Goal: Task Accomplishment & Management: Use online tool/utility

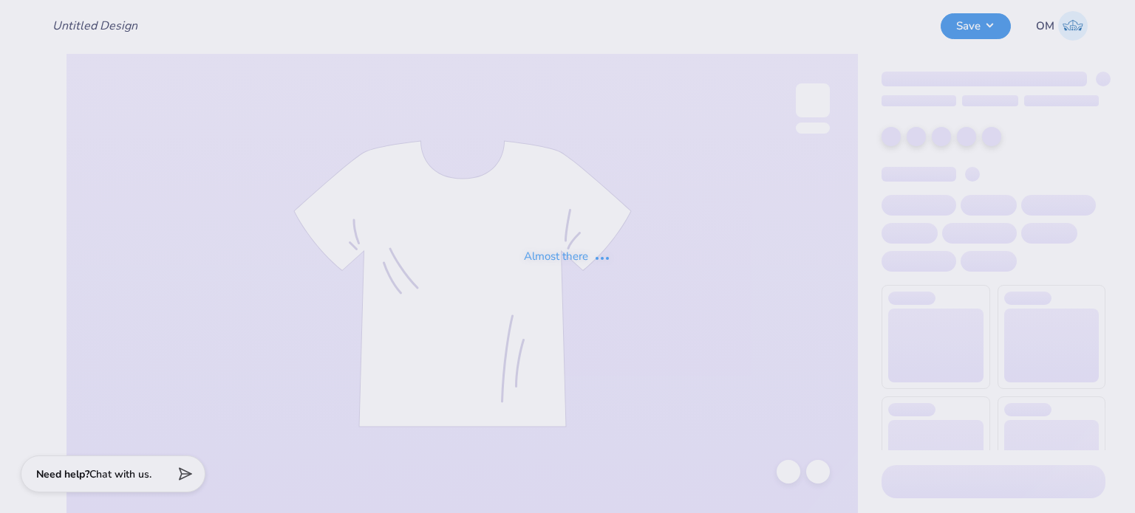
type input "Merch for The Hazzard Law Firm, LLC"
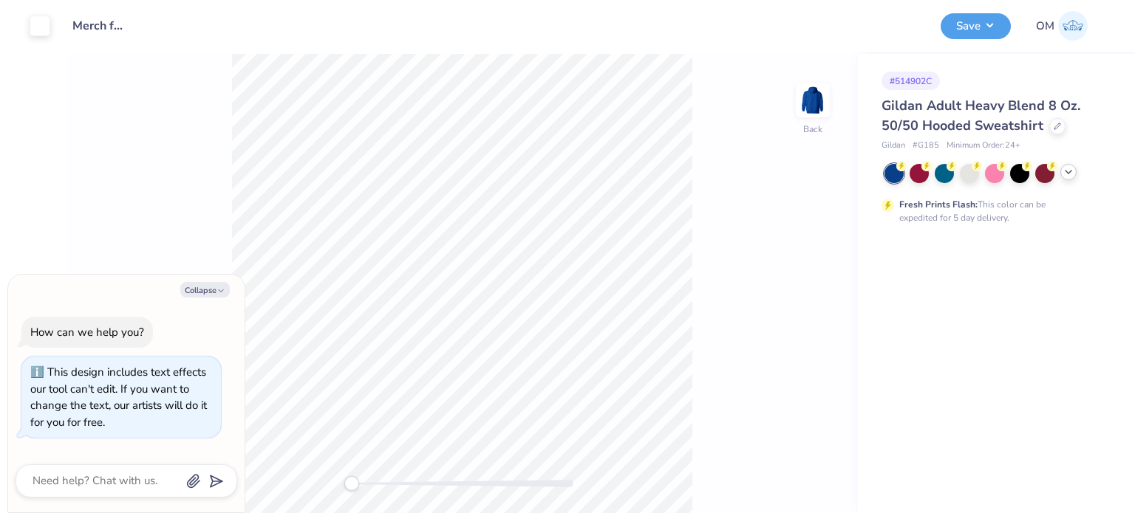
click at [1067, 178] on div at bounding box center [1068, 172] width 16 height 16
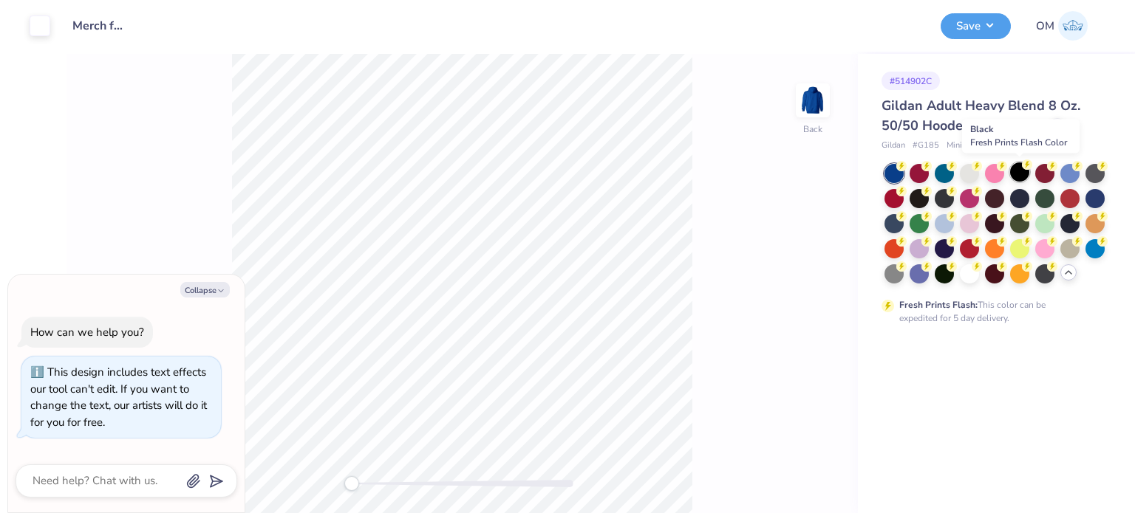
click at [1022, 177] on div at bounding box center [1019, 172] width 19 height 19
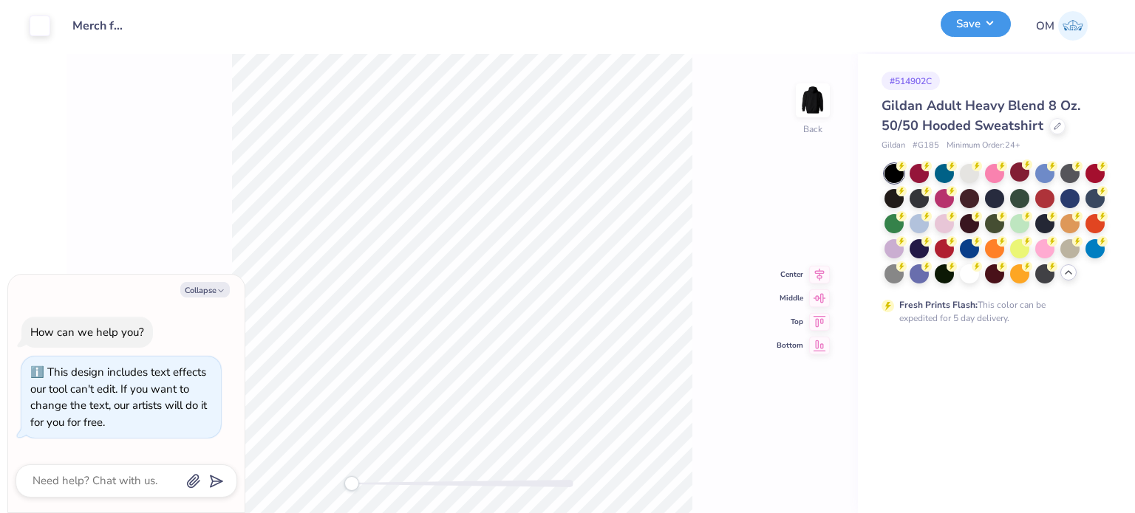
click at [971, 29] on button "Save" at bounding box center [975, 24] width 70 height 26
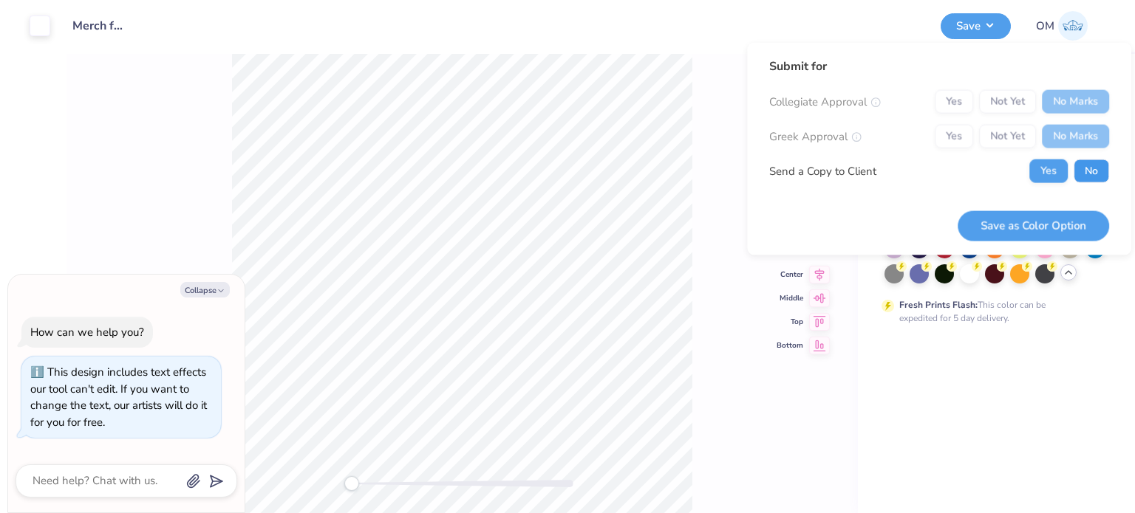
click at [1093, 168] on button "No" at bounding box center [1090, 172] width 35 height 24
click at [1043, 212] on button "Save as Color Option" at bounding box center [1032, 226] width 151 height 30
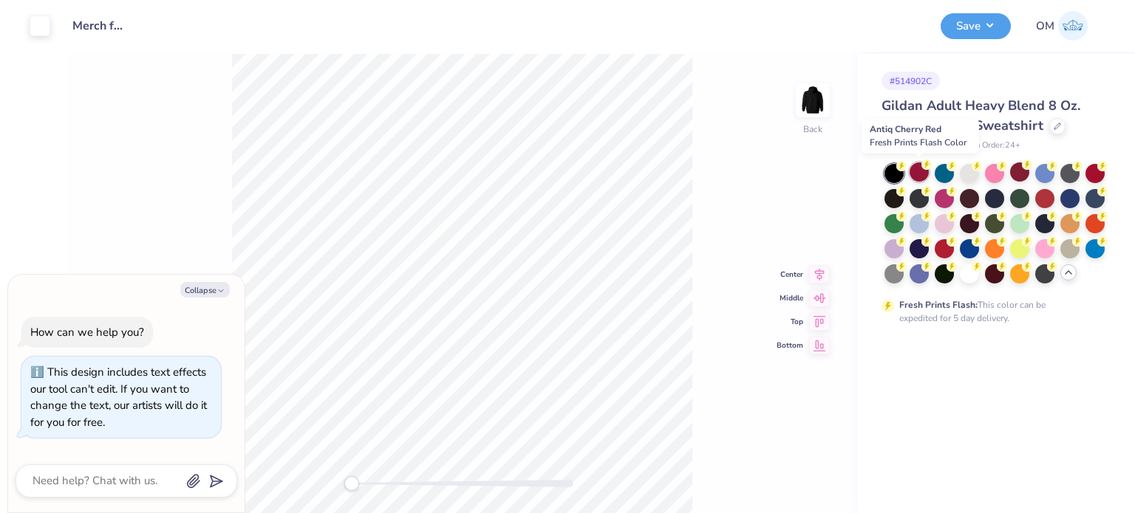
click at [922, 165] on circle at bounding box center [926, 165] width 10 height 10
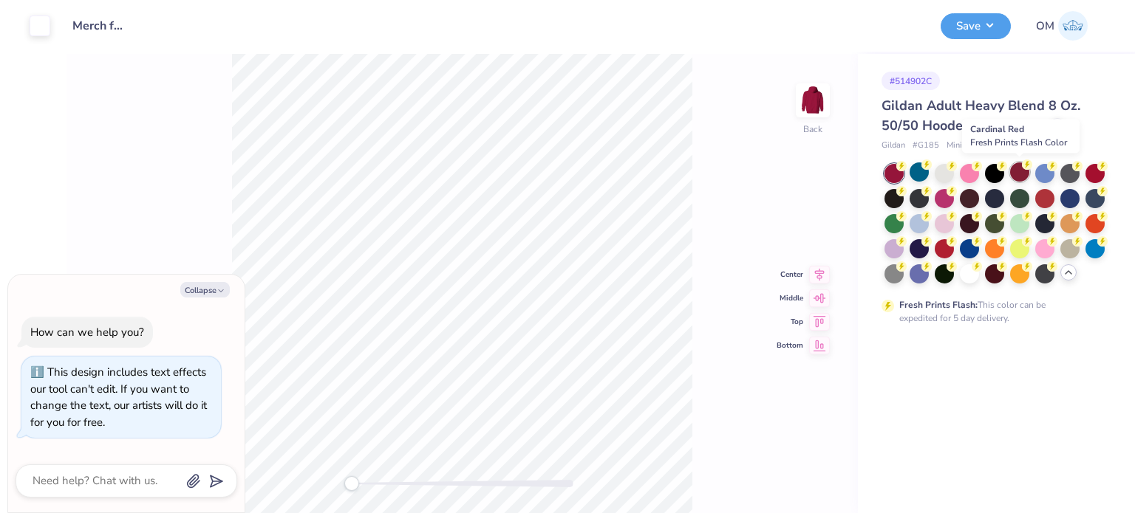
click at [1015, 174] on div at bounding box center [1019, 172] width 19 height 19
click at [1099, 174] on div at bounding box center [1094, 172] width 19 height 19
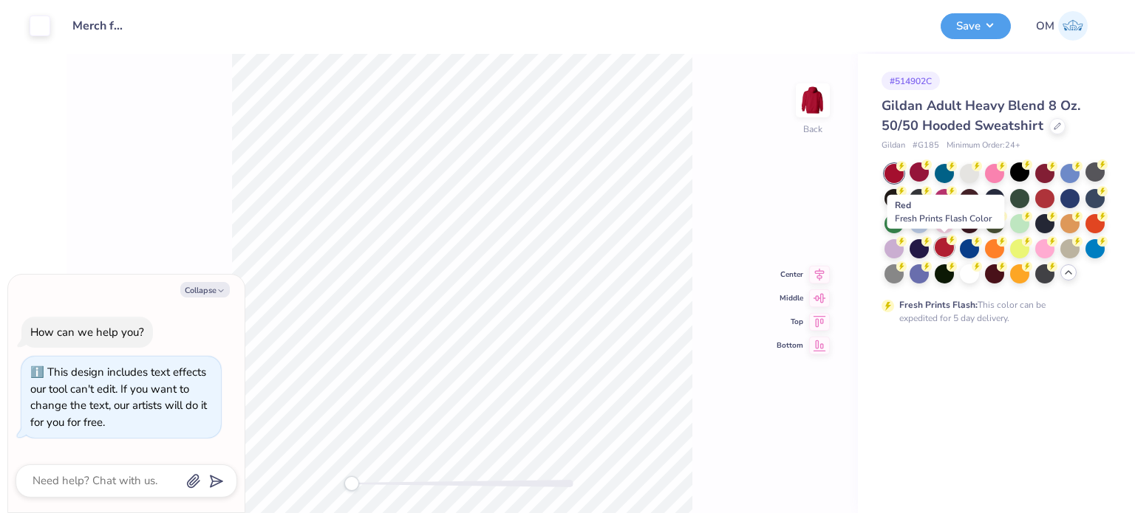
click at [938, 250] on div at bounding box center [944, 247] width 19 height 19
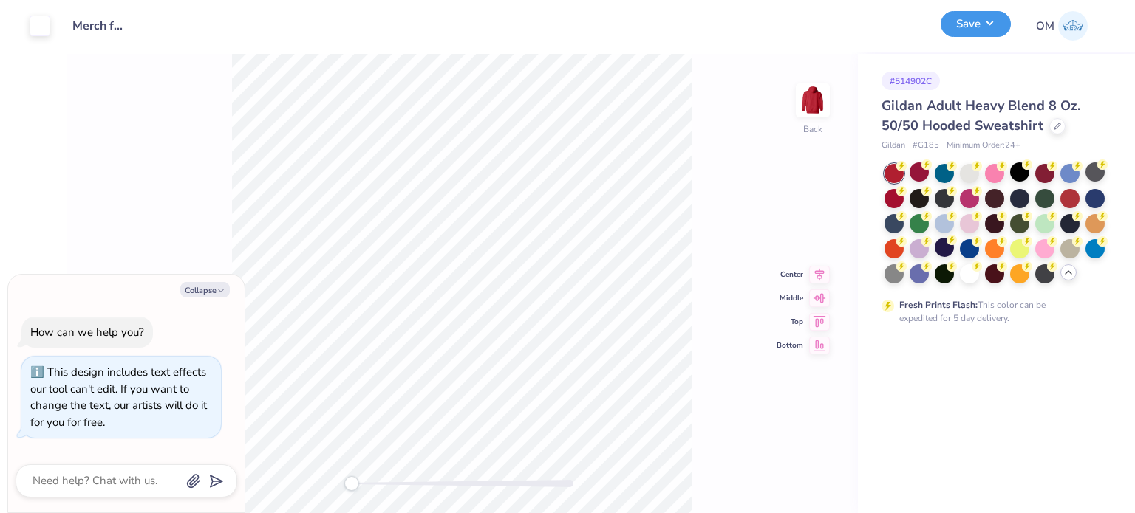
click at [984, 16] on button "Save" at bounding box center [975, 24] width 70 height 26
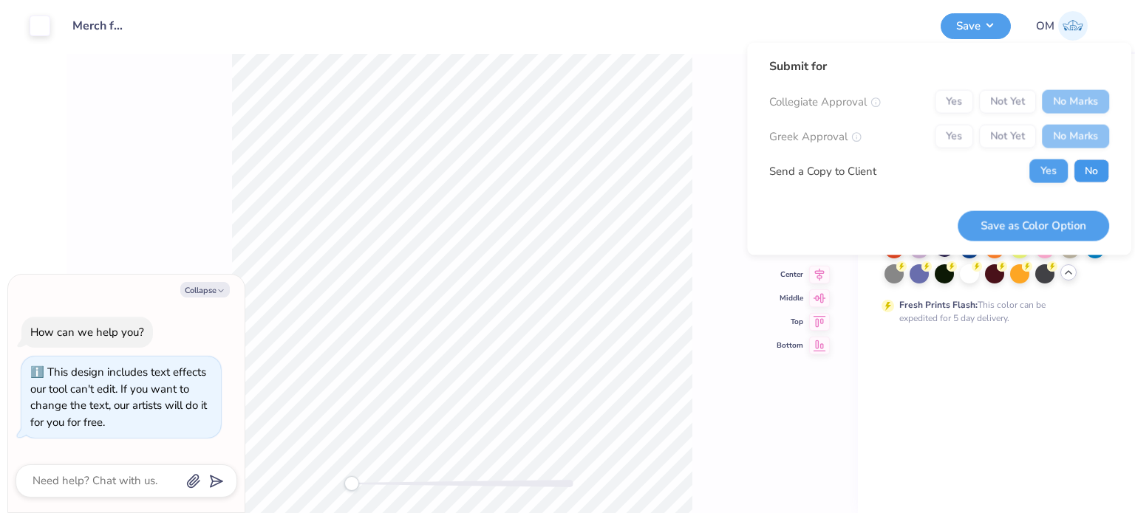
click at [1088, 166] on button "No" at bounding box center [1090, 172] width 35 height 24
click at [1048, 219] on button "Save as Color Option" at bounding box center [1032, 226] width 151 height 30
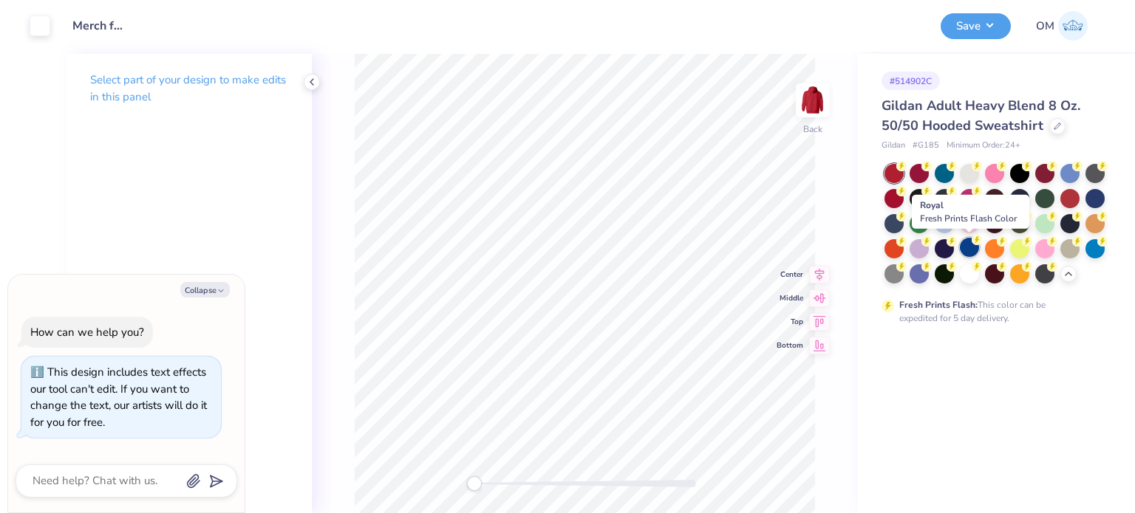
click at [968, 247] on div at bounding box center [969, 247] width 19 height 19
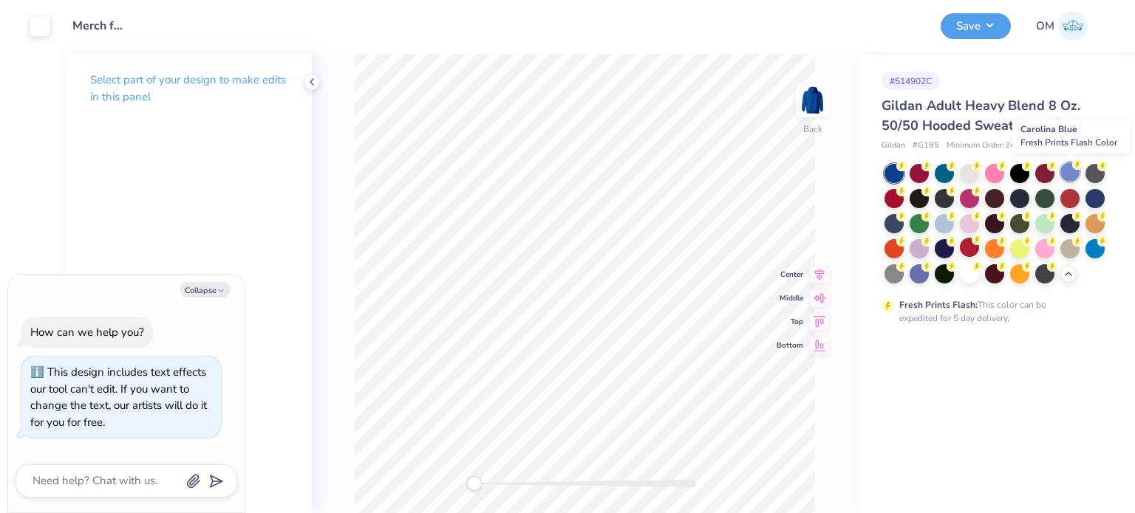
click at [1069, 171] on div at bounding box center [1069, 172] width 19 height 19
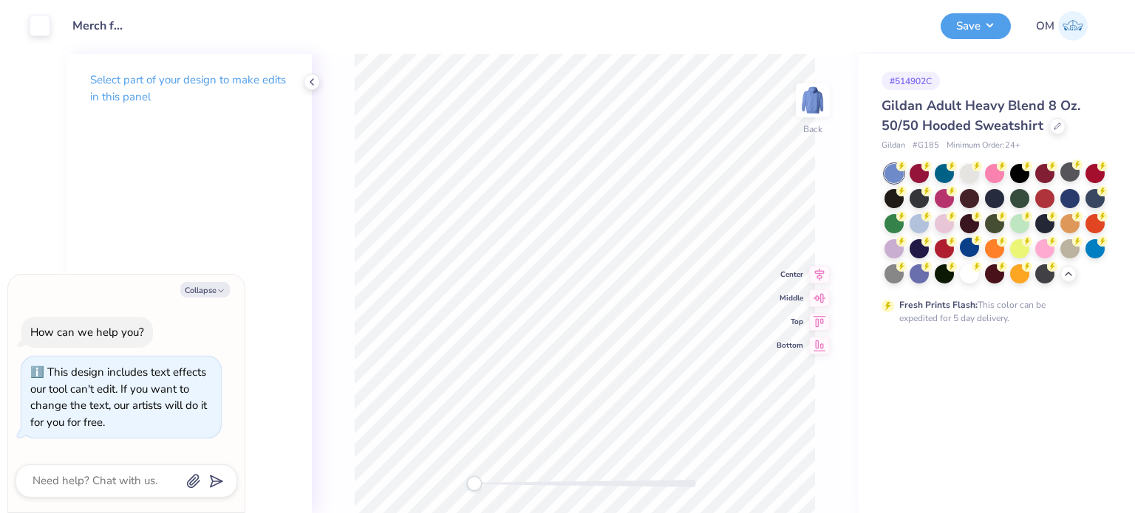
type textarea "x"
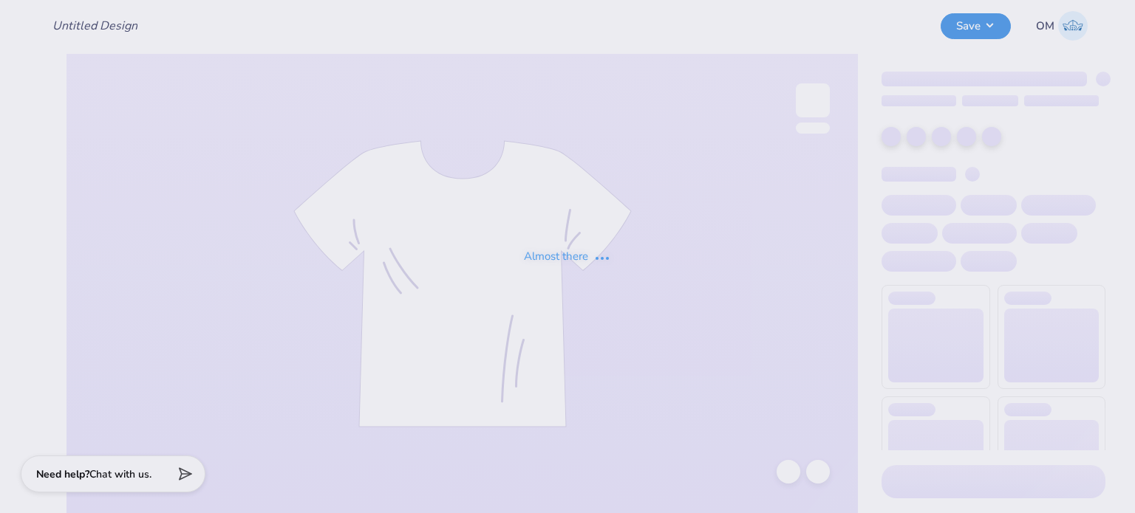
type input "Merch for The Hazzard Law Firm, LLC"
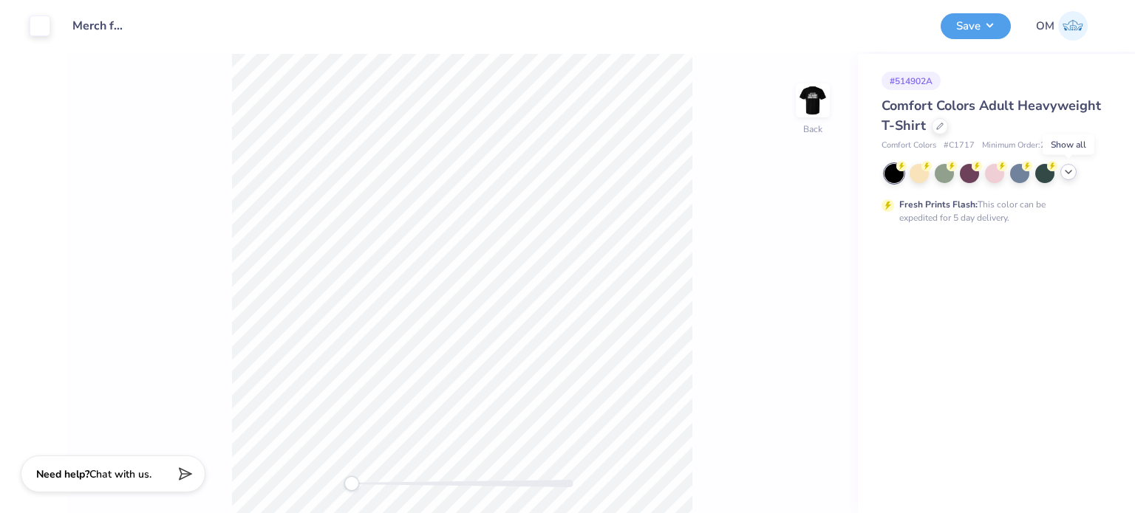
click at [1067, 174] on icon at bounding box center [1068, 172] width 12 height 12
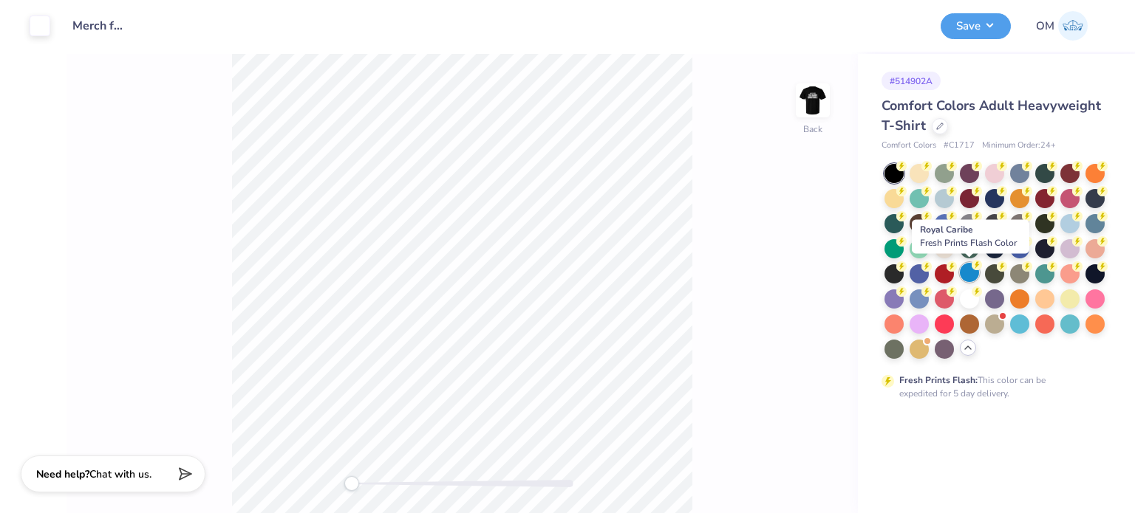
click at [965, 274] on div at bounding box center [969, 272] width 19 height 19
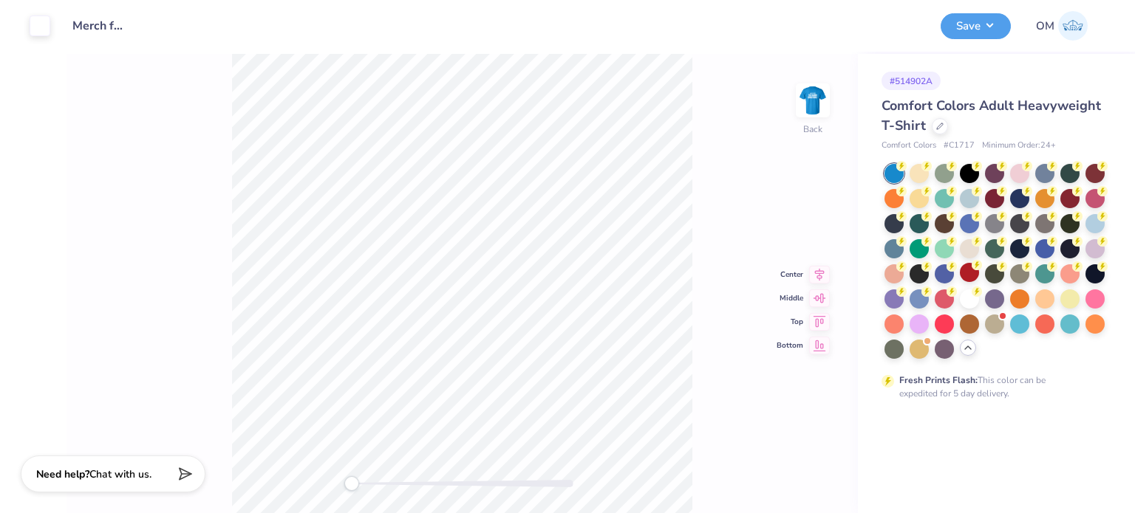
click at [704, 137] on div "Back Center Middle Top Bottom" at bounding box center [461, 284] width 791 height 460
click at [808, 91] on img at bounding box center [812, 100] width 59 height 59
click at [808, 91] on img at bounding box center [813, 101] width 30 height 30
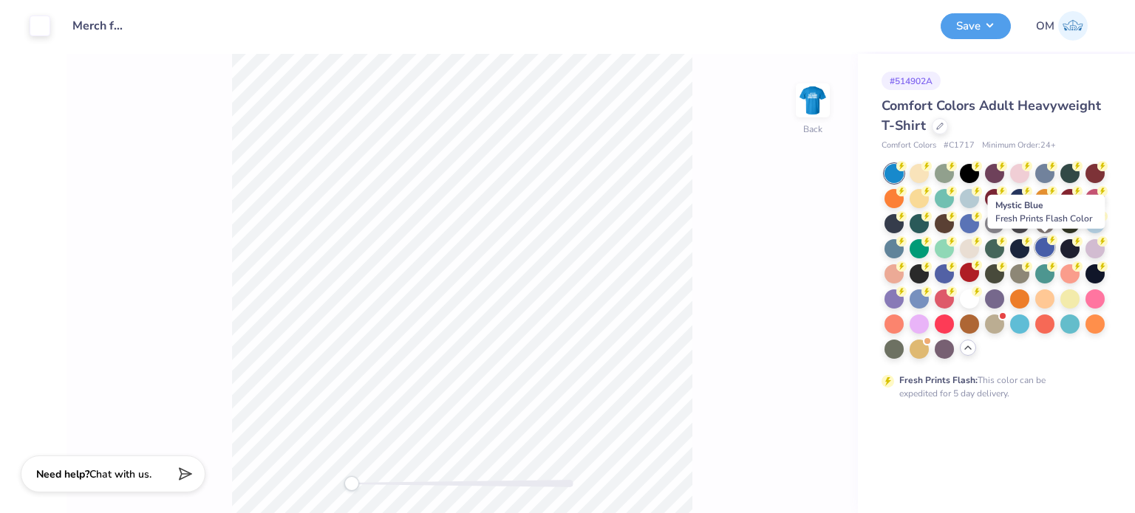
click at [1047, 241] on icon at bounding box center [1052, 240] width 10 height 10
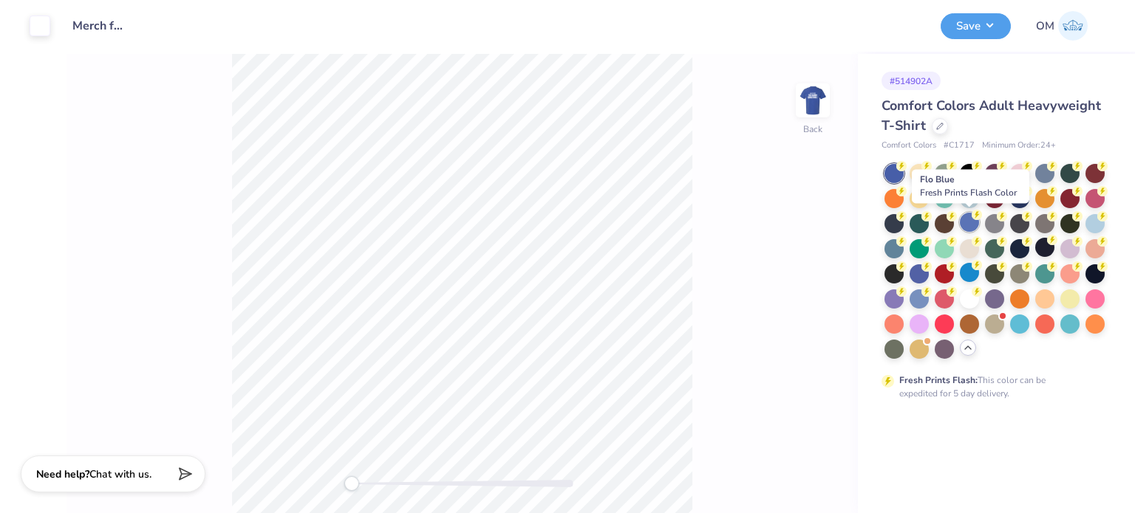
click at [969, 229] on div at bounding box center [969, 222] width 19 height 19
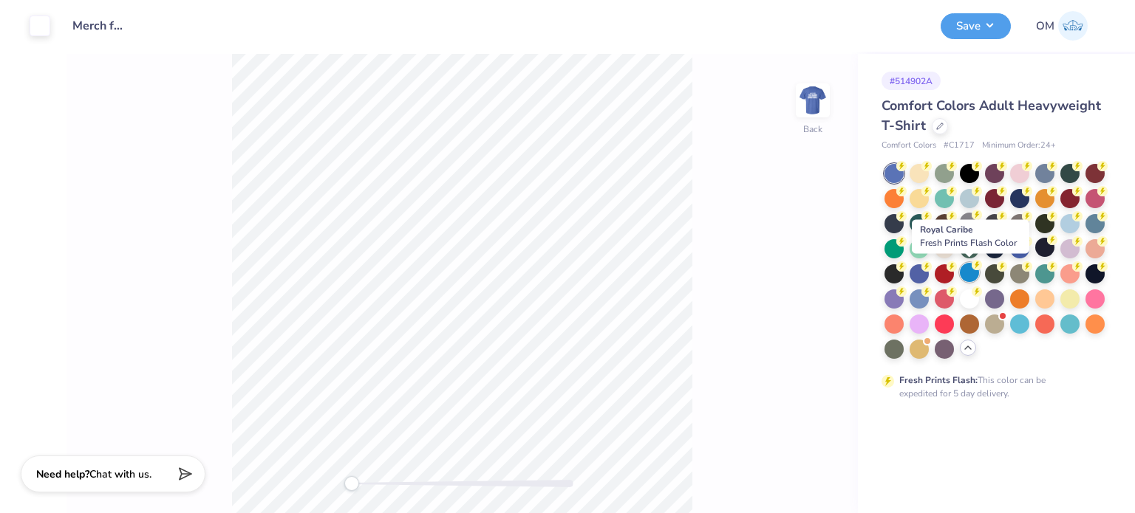
click at [969, 267] on div at bounding box center [969, 272] width 19 height 19
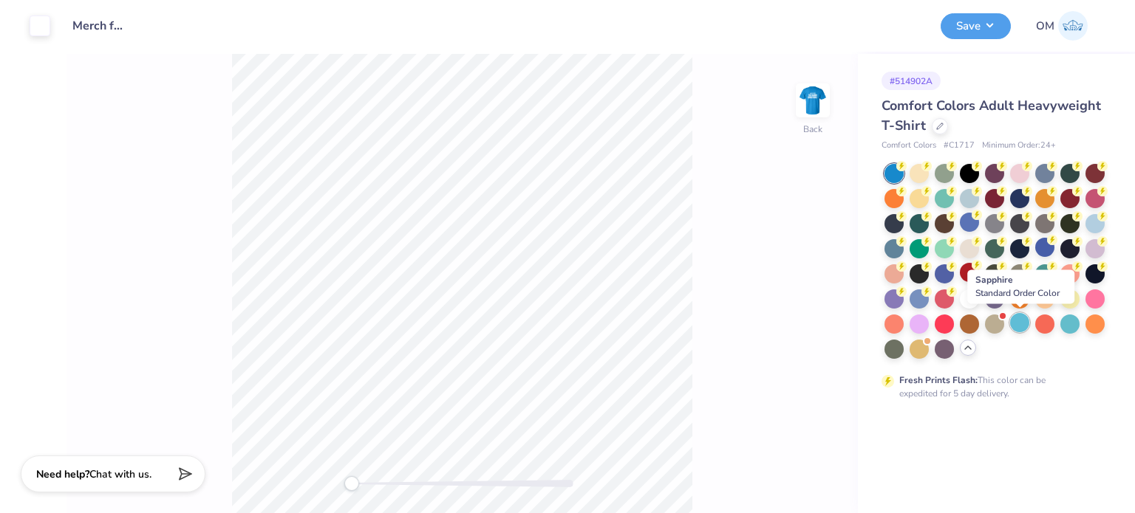
click at [1022, 321] on div at bounding box center [1019, 322] width 19 height 19
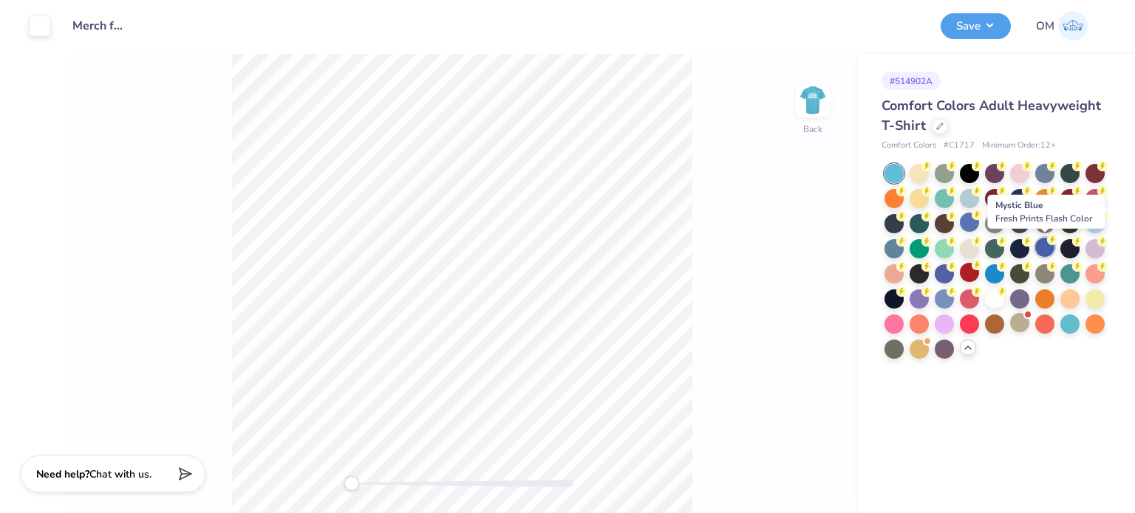
click at [1045, 252] on div at bounding box center [1044, 247] width 19 height 19
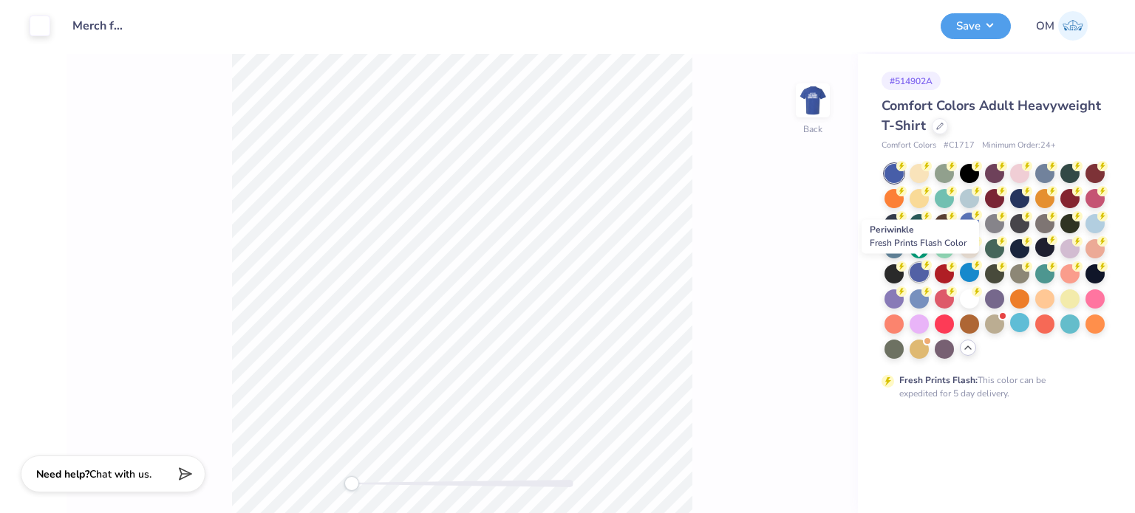
click at [919, 278] on div at bounding box center [918, 272] width 19 height 19
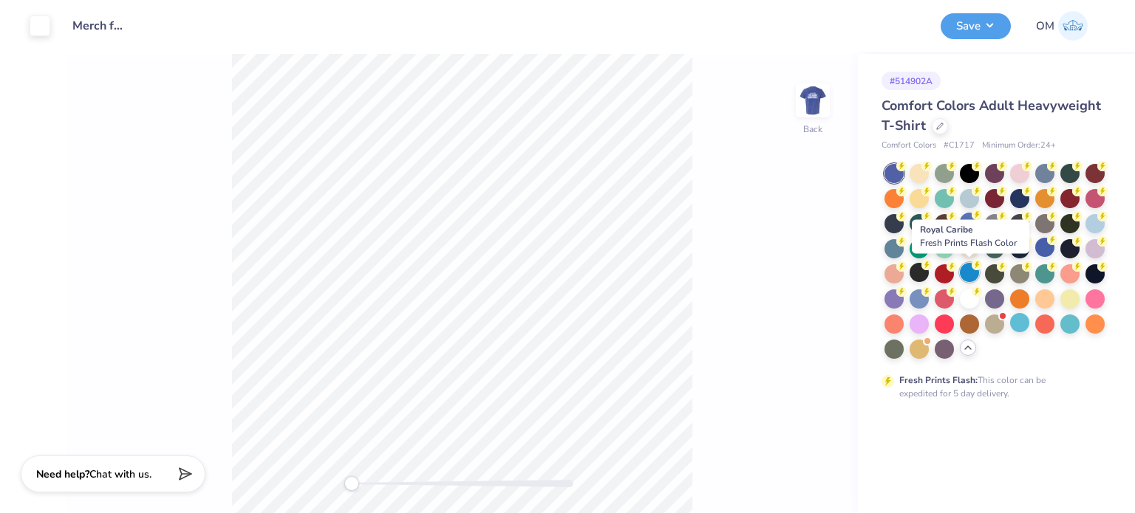
click at [969, 276] on div at bounding box center [969, 272] width 19 height 19
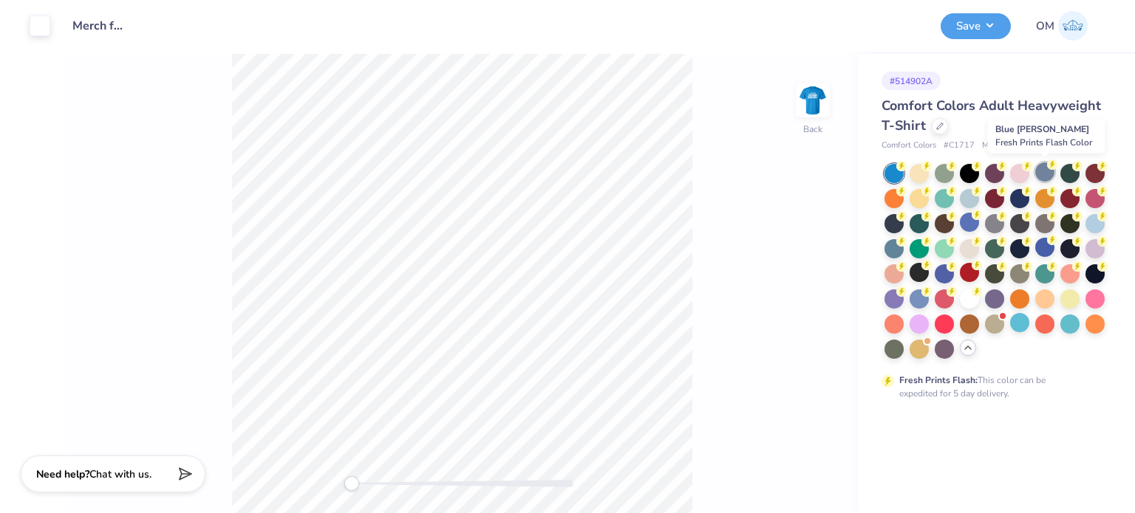
click at [1041, 177] on div at bounding box center [1044, 172] width 19 height 19
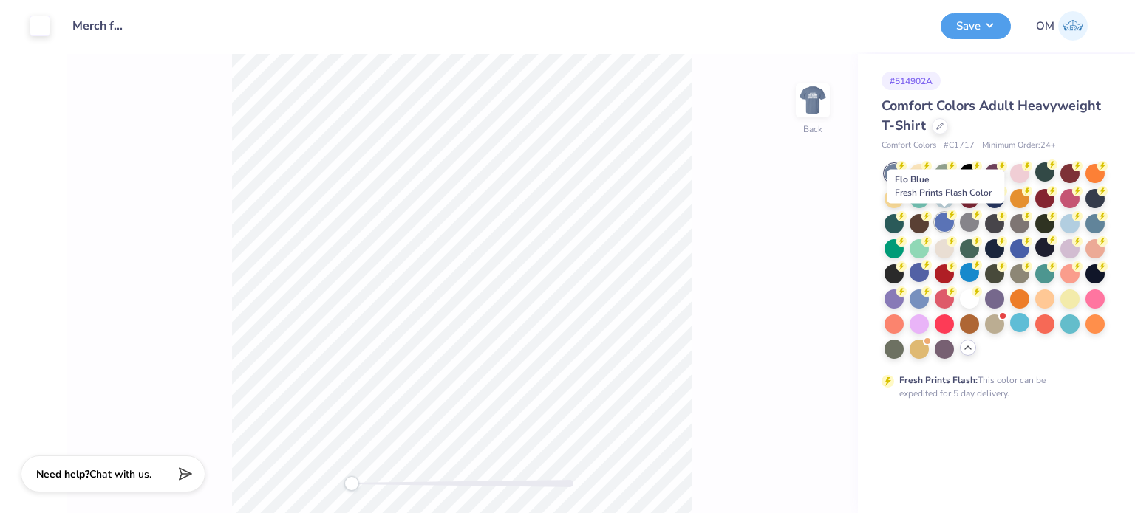
click at [945, 224] on div at bounding box center [944, 222] width 19 height 19
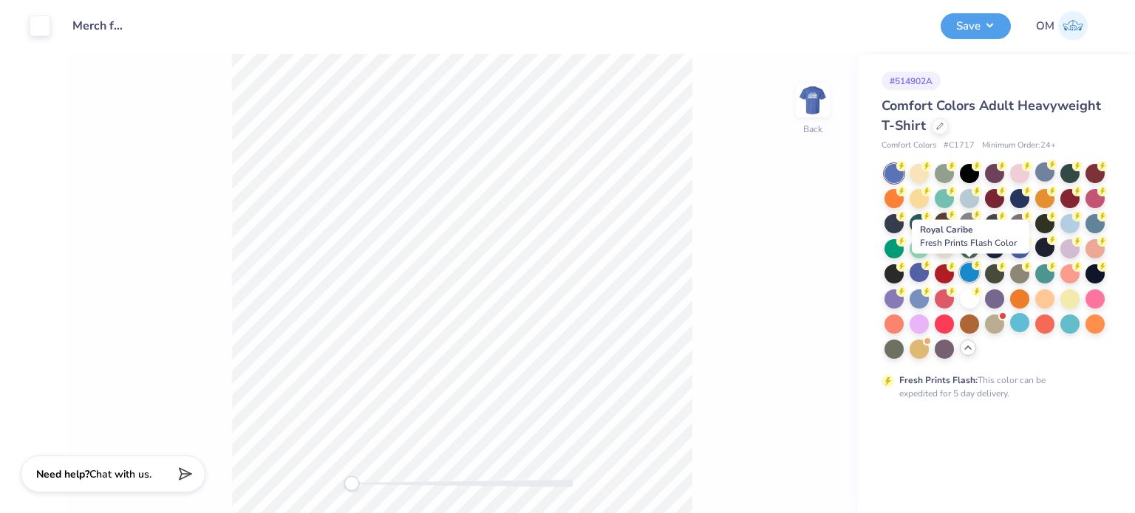
click at [968, 278] on div at bounding box center [969, 272] width 19 height 19
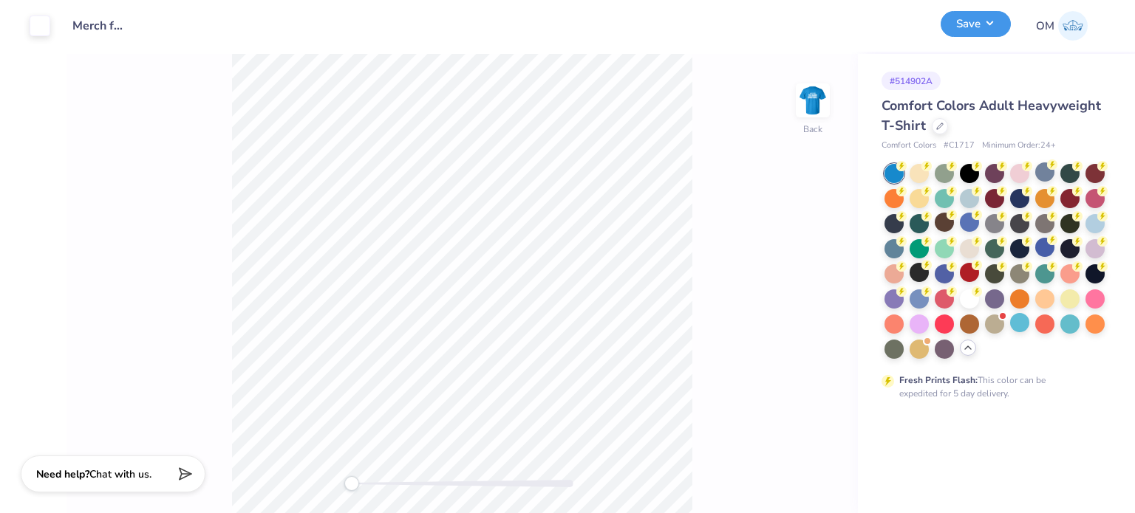
click at [977, 23] on button "Save" at bounding box center [975, 24] width 70 height 26
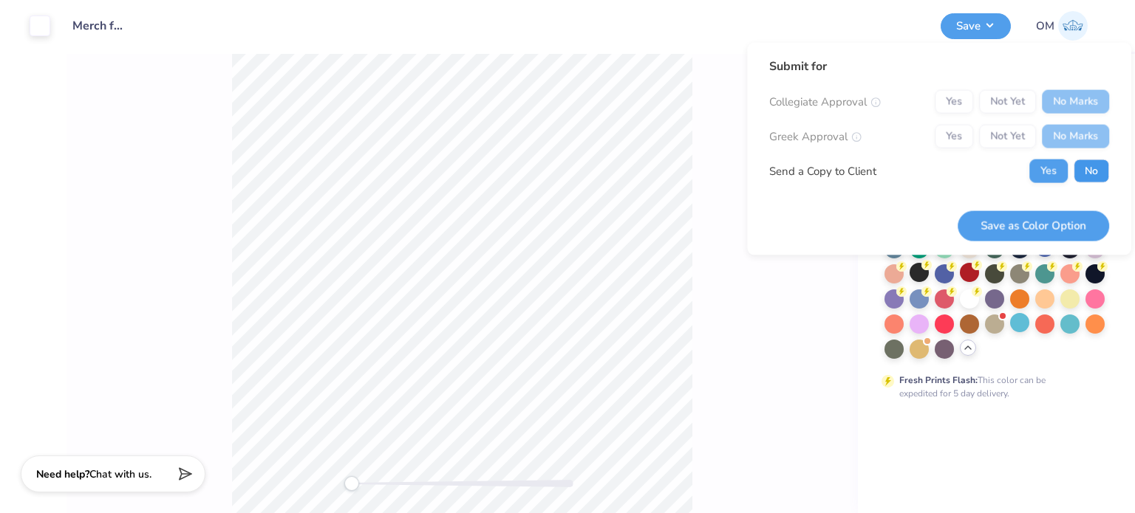
click at [1107, 164] on button "No" at bounding box center [1090, 172] width 35 height 24
click at [1030, 408] on div "# 514902A Comfort Colors Adult Heavyweight T-Shirt Comfort Colors # C1717 Minim…" at bounding box center [996, 284] width 277 height 460
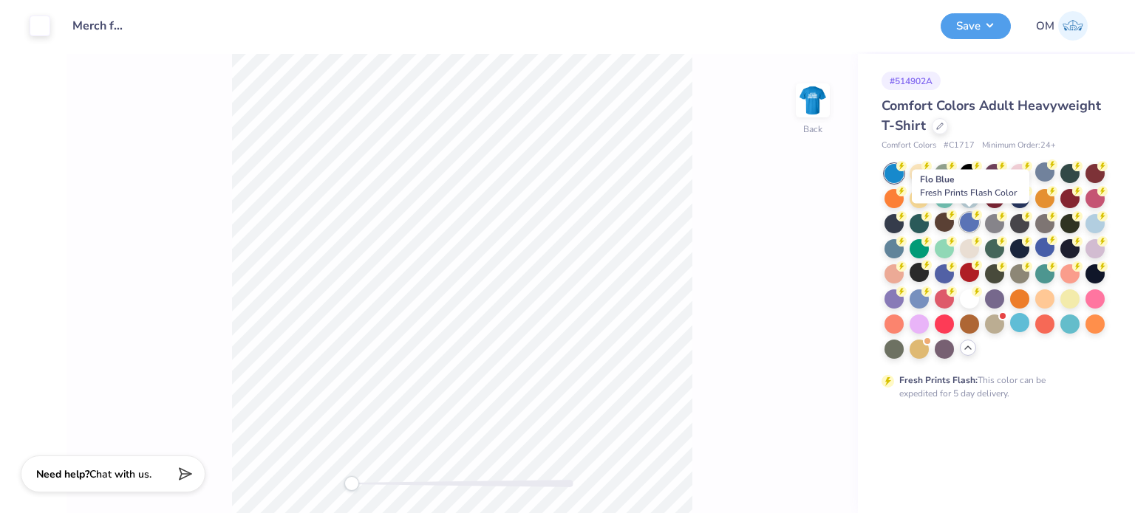
click at [973, 221] on div at bounding box center [969, 222] width 19 height 19
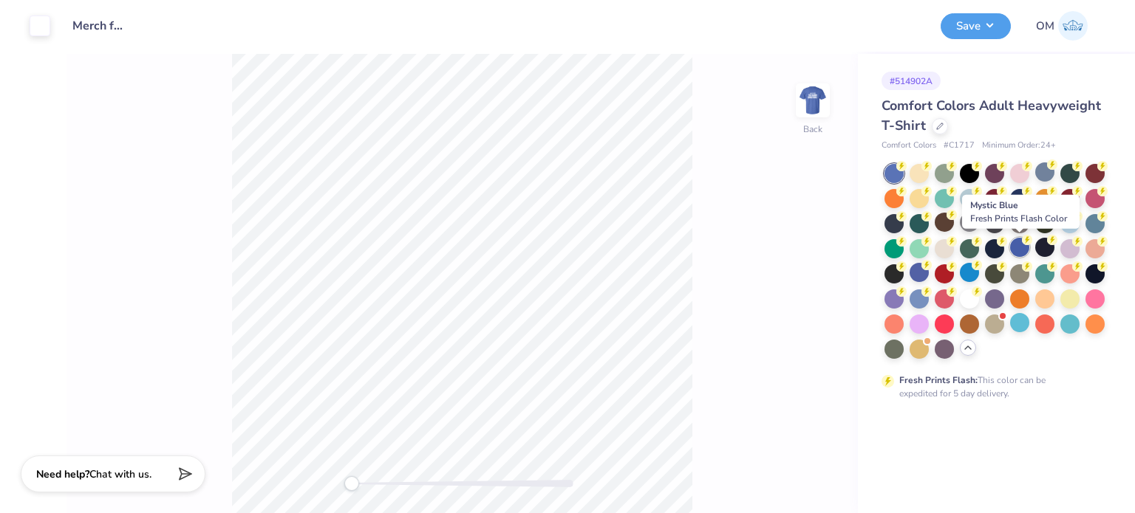
click at [1020, 256] on div at bounding box center [1019, 247] width 19 height 19
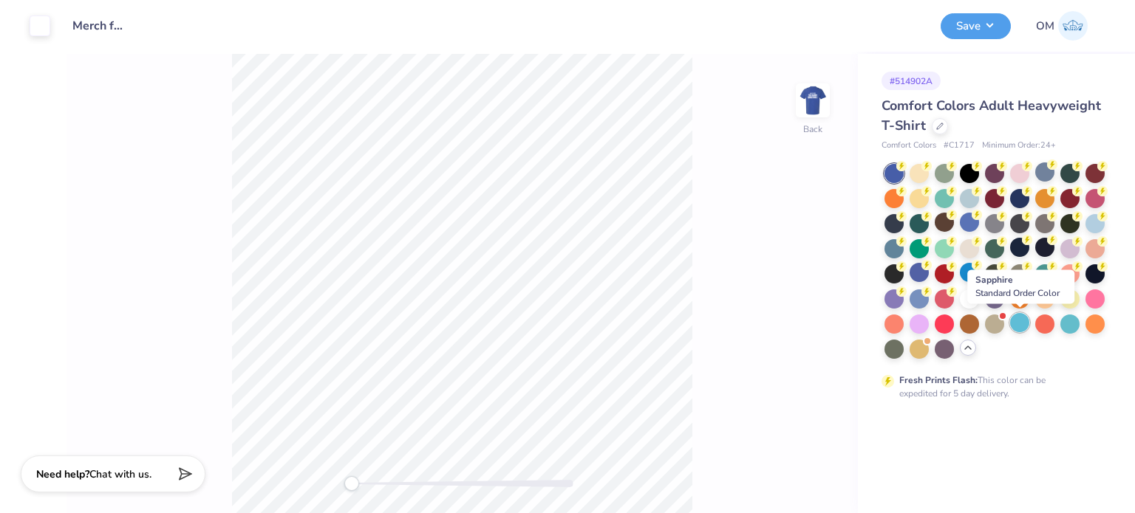
click at [1022, 321] on div at bounding box center [1019, 322] width 19 height 19
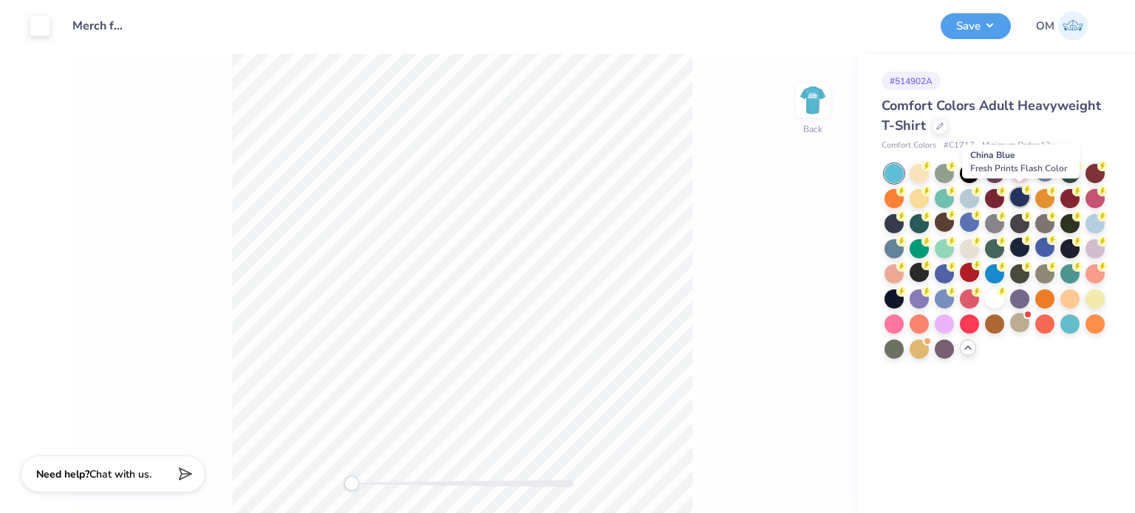
click at [1023, 199] on div at bounding box center [1019, 197] width 19 height 19
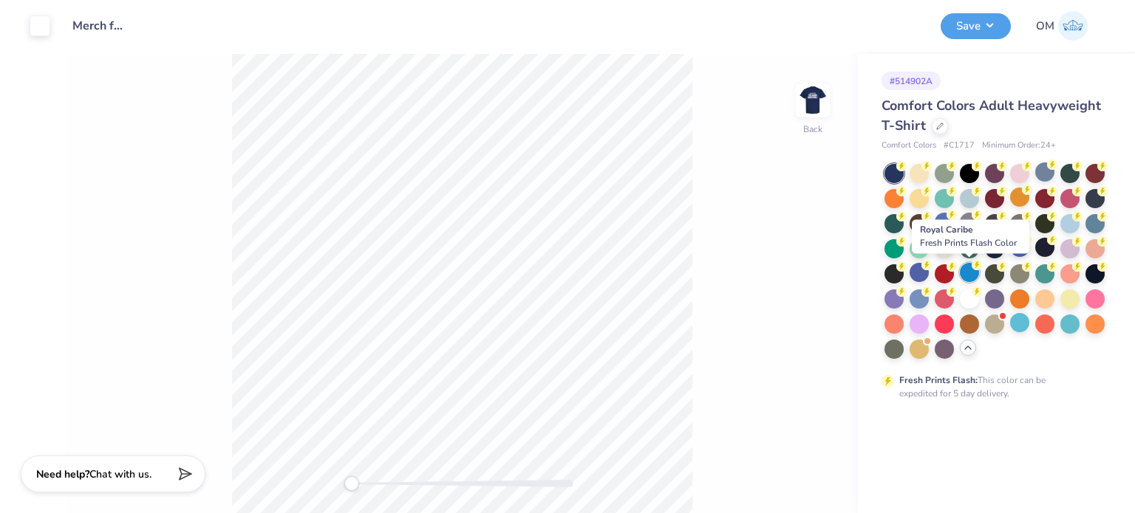
click at [960, 270] on div at bounding box center [969, 272] width 19 height 19
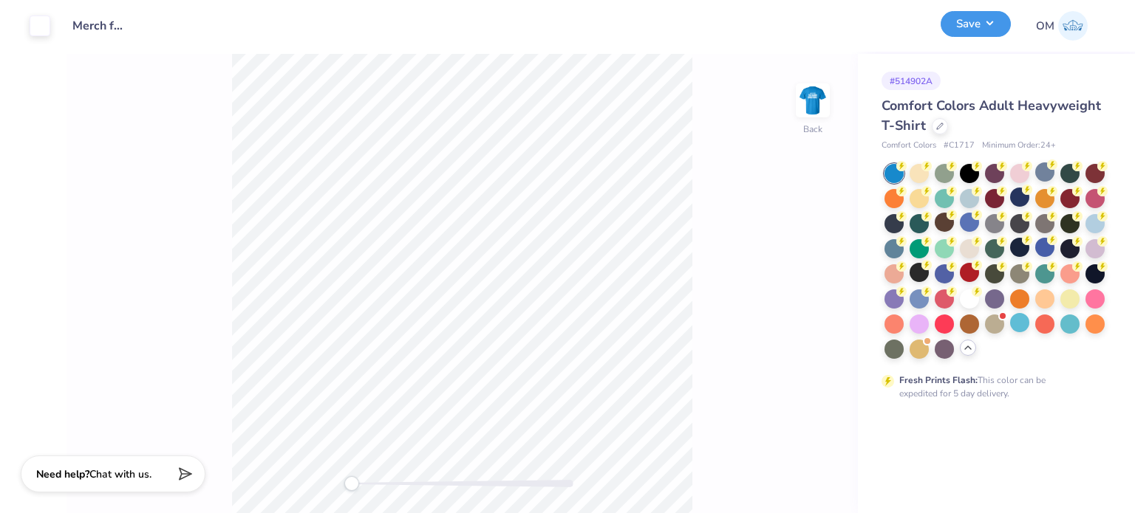
click at [984, 26] on button "Save" at bounding box center [975, 24] width 70 height 26
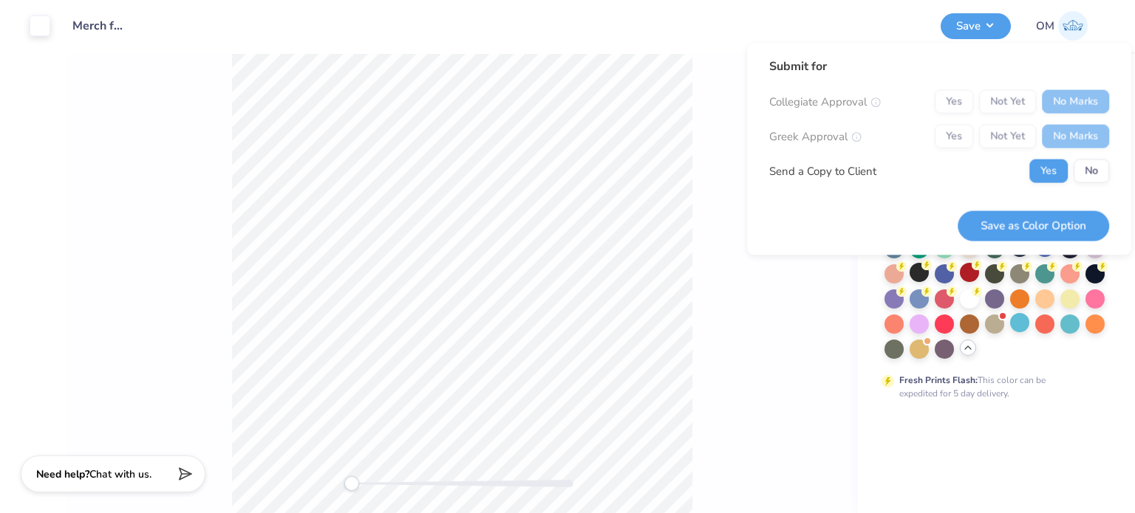
click at [1091, 154] on div "Collegiate Approval Yes Not Yet No Marks Greek Approval Yes Not Yet No Marks Se…" at bounding box center [939, 136] width 340 height 93
click at [1091, 167] on button "No" at bounding box center [1090, 172] width 35 height 24
click at [1047, 218] on button "Save as Color Option" at bounding box center [1032, 226] width 151 height 30
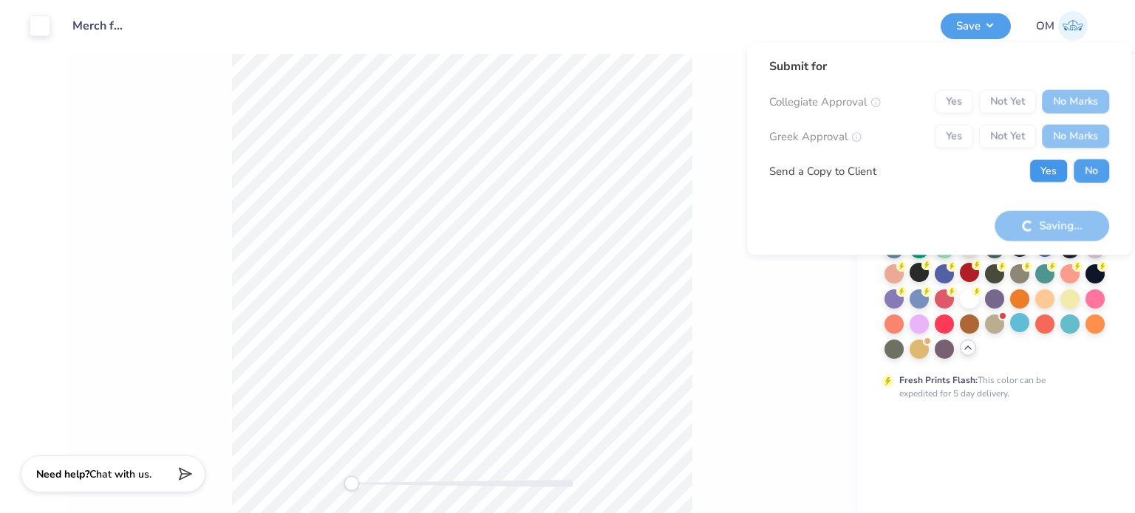
click at [1045, 163] on button "Yes" at bounding box center [1048, 172] width 38 height 24
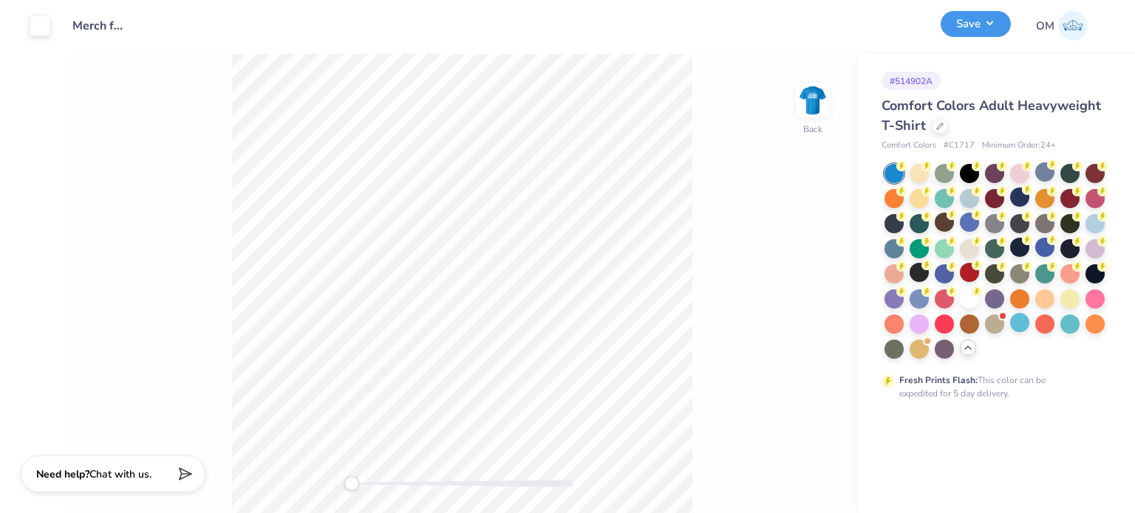
click at [976, 33] on button "Save" at bounding box center [975, 24] width 70 height 26
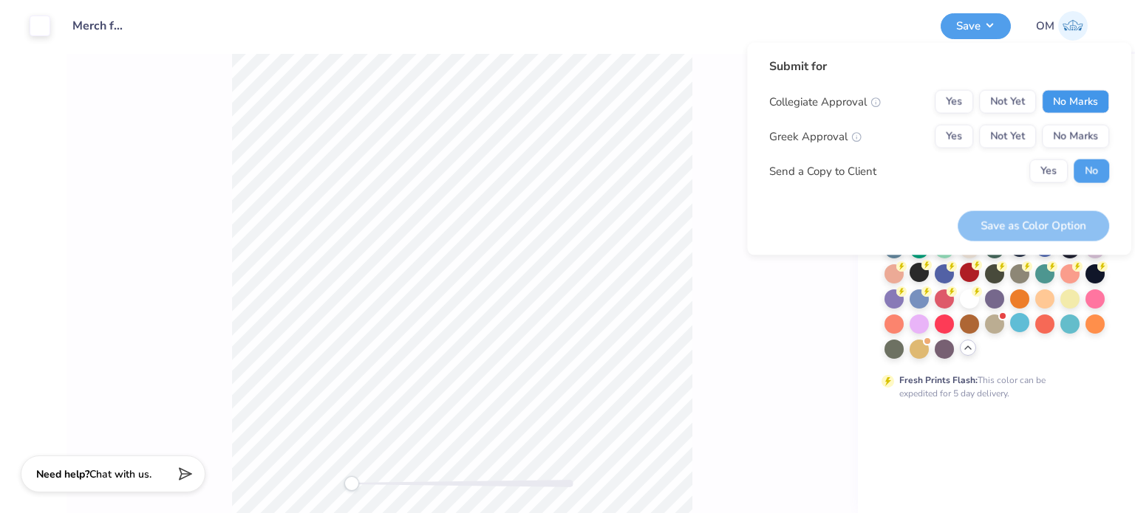
click at [1070, 100] on button "No Marks" at bounding box center [1075, 102] width 67 height 24
click at [1059, 129] on button "No Marks" at bounding box center [1075, 137] width 67 height 24
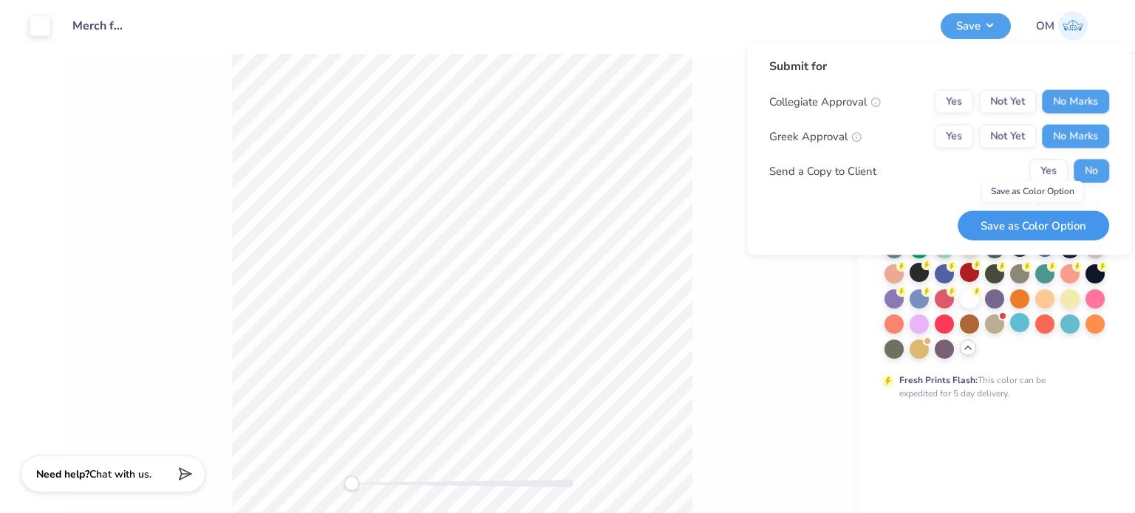
click at [1010, 217] on button "Save as Color Option" at bounding box center [1032, 226] width 151 height 30
